Goal: Task Accomplishment & Management: Manage account settings

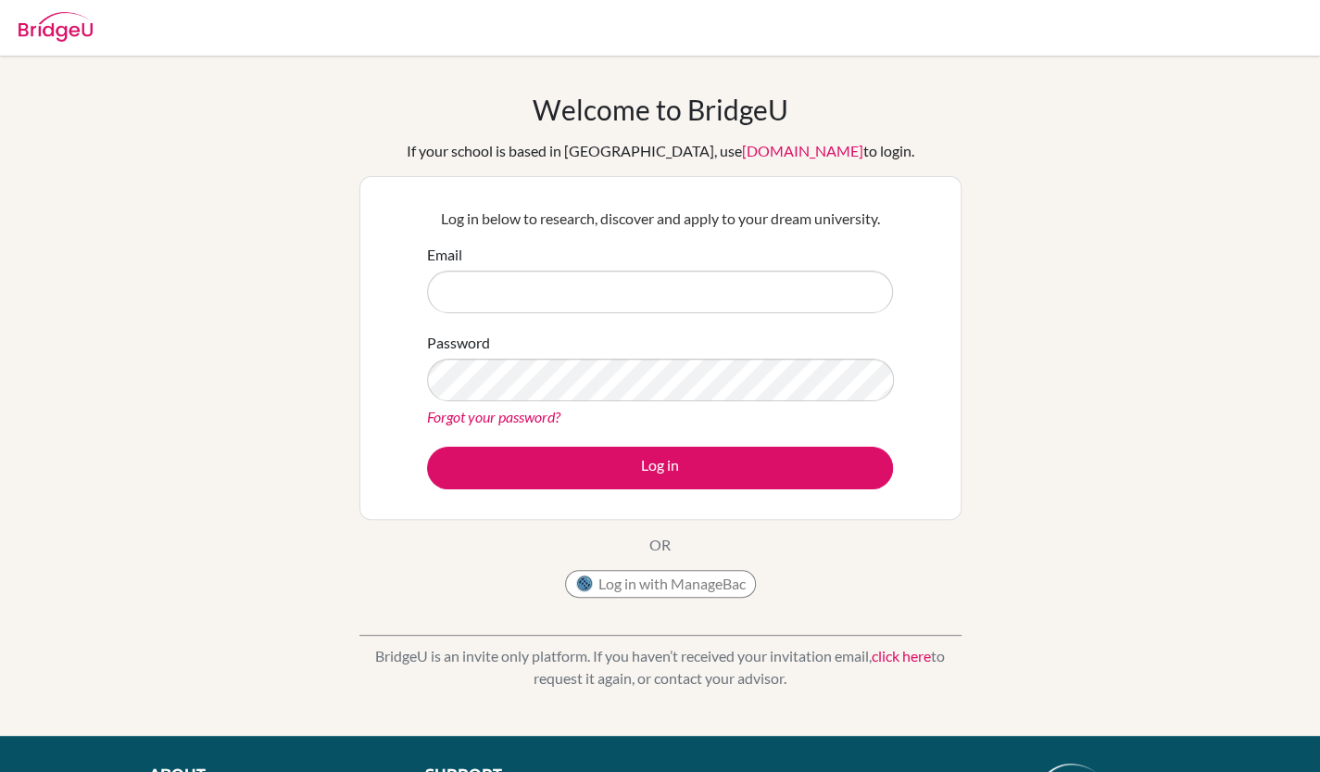
click at [530, 272] on div "Email" at bounding box center [660, 278] width 466 height 69
click at [527, 281] on input "Email" at bounding box center [660, 292] width 466 height 43
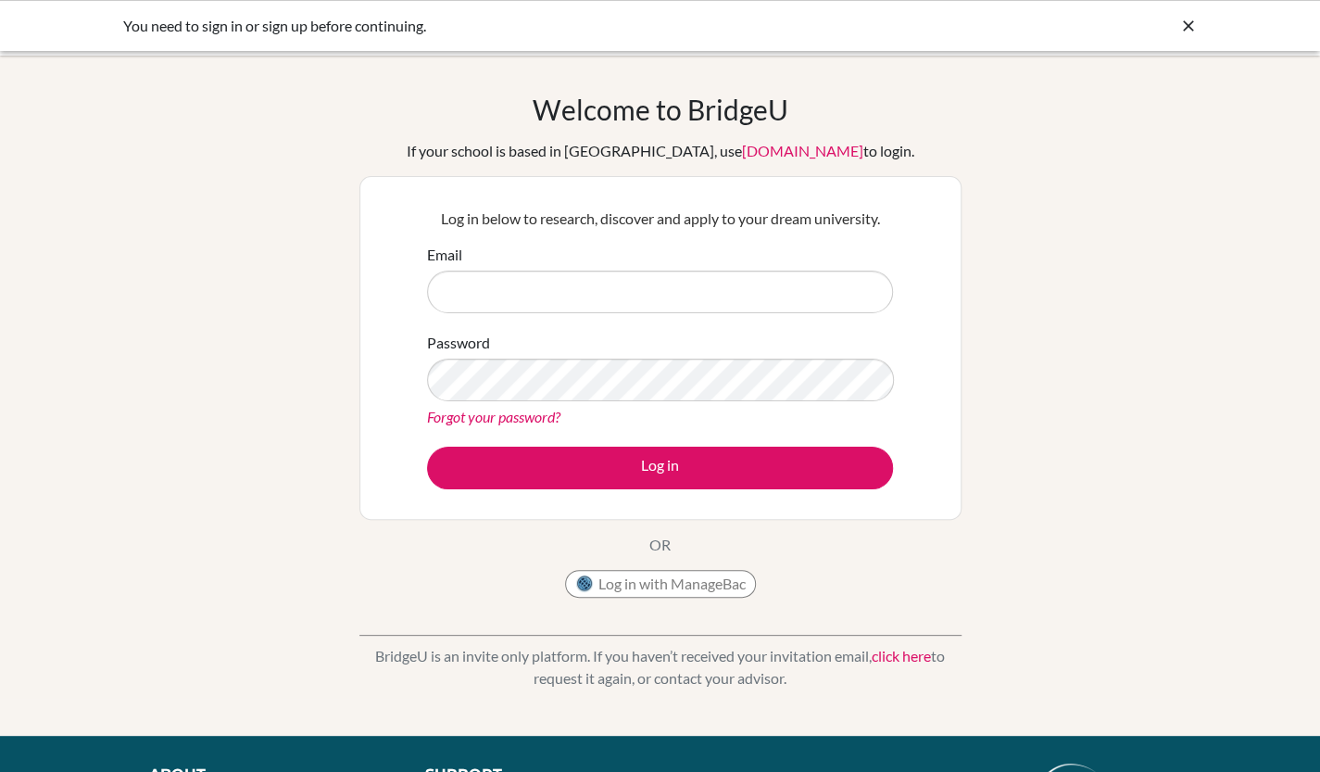
click at [574, 277] on input "Email" at bounding box center [660, 292] width 466 height 43
type input "[EMAIL_ADDRESS][DOMAIN_NAME]"
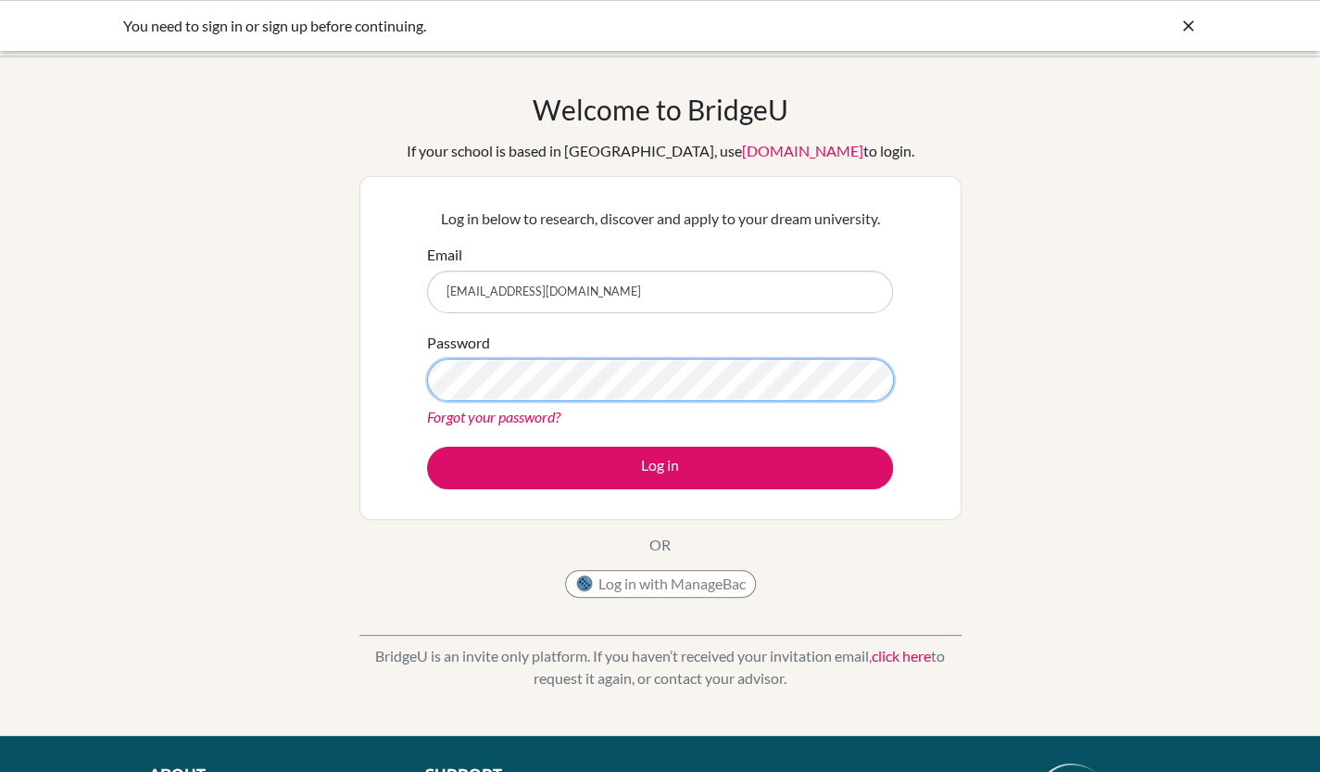
click at [427, 447] on button "Log in" at bounding box center [660, 468] width 466 height 43
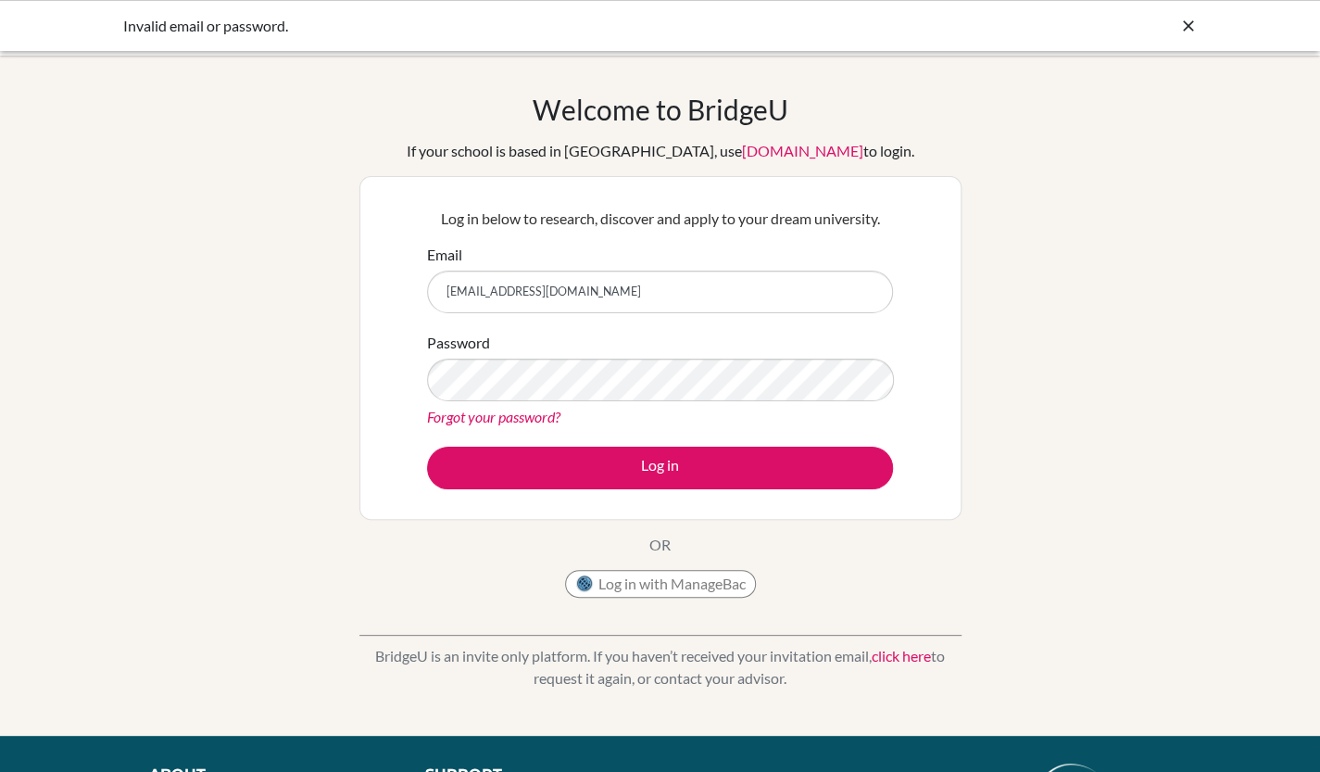
click at [427, 447] on button "Log in" at bounding box center [660, 468] width 466 height 43
